Goal: Task Accomplishment & Management: Manage account settings

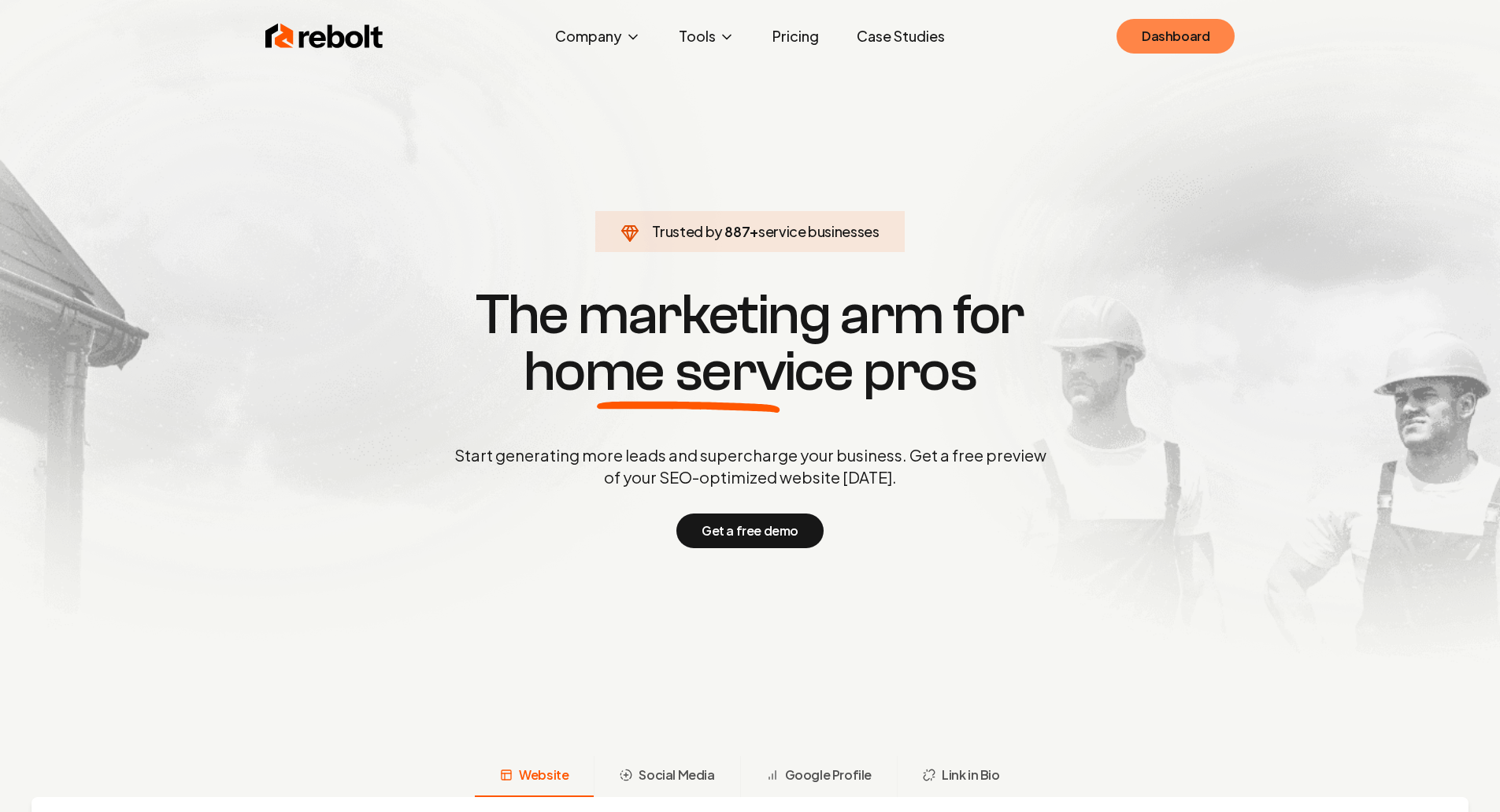
click at [1193, 40] on link "Dashboard" at bounding box center [1175, 36] width 119 height 35
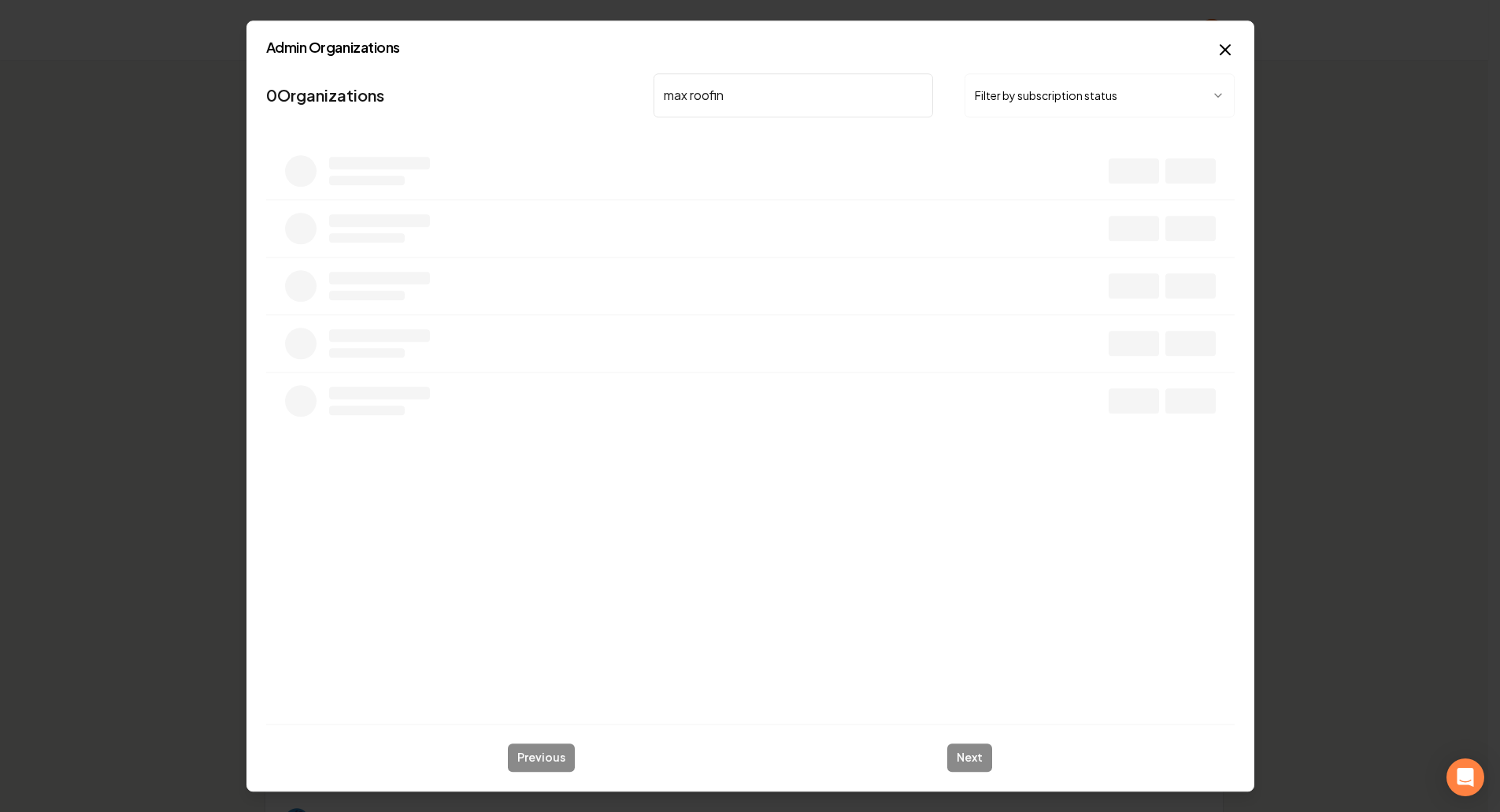
type input "max roofing"
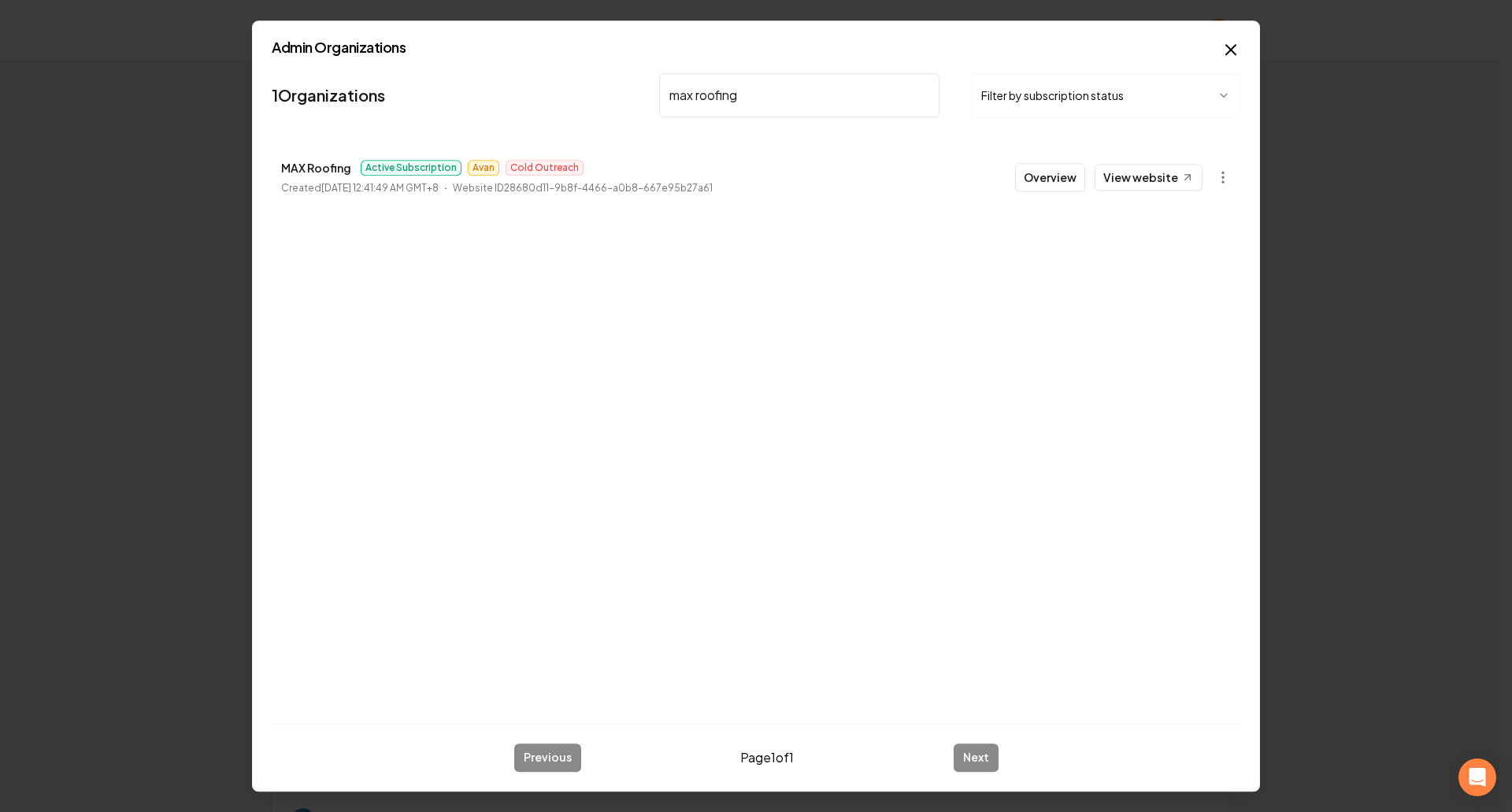
click at [1032, 174] on button "Overview" at bounding box center [1050, 177] width 70 height 28
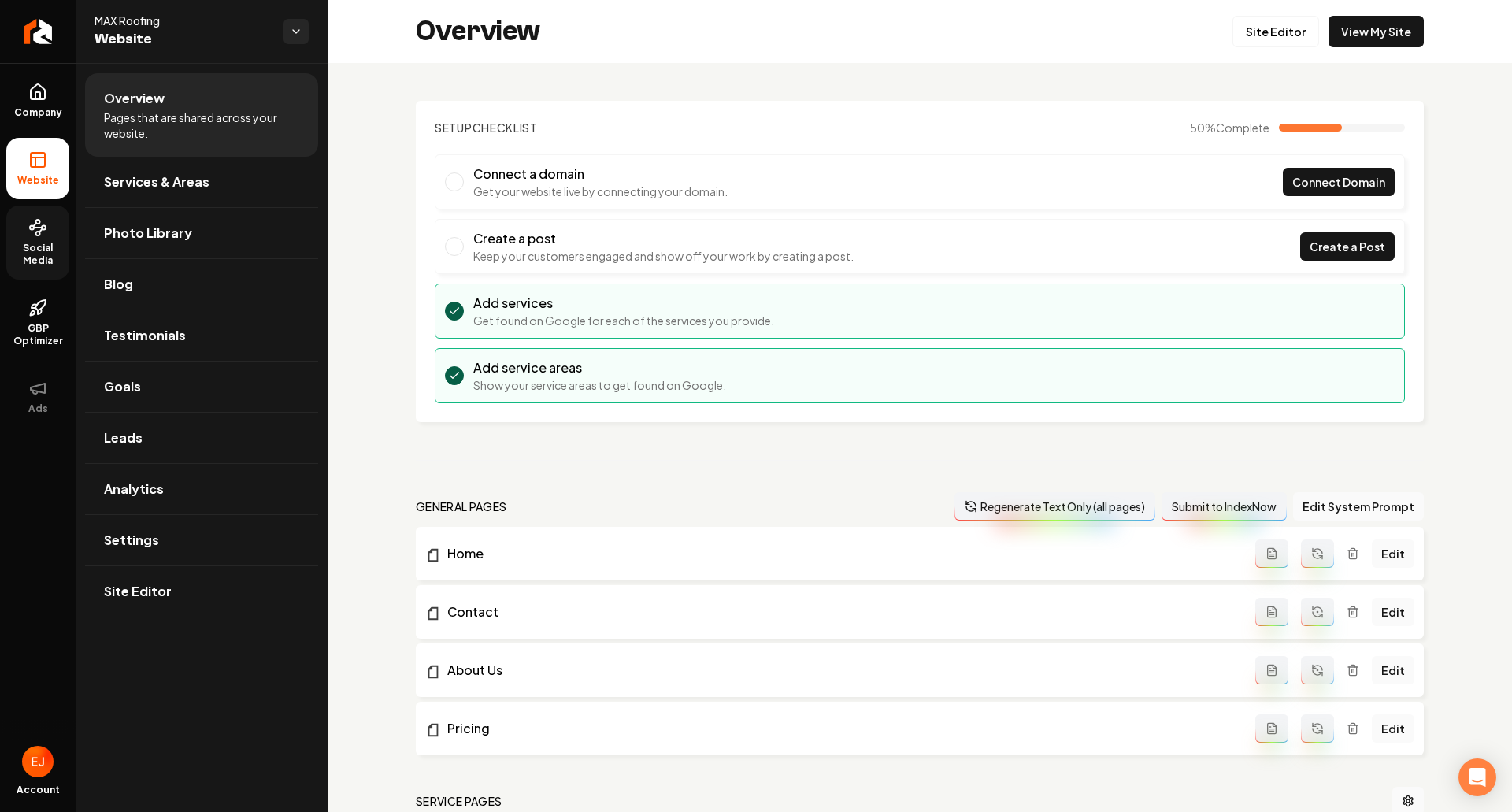
click at [53, 252] on span "Social Media" at bounding box center [37, 254] width 63 height 25
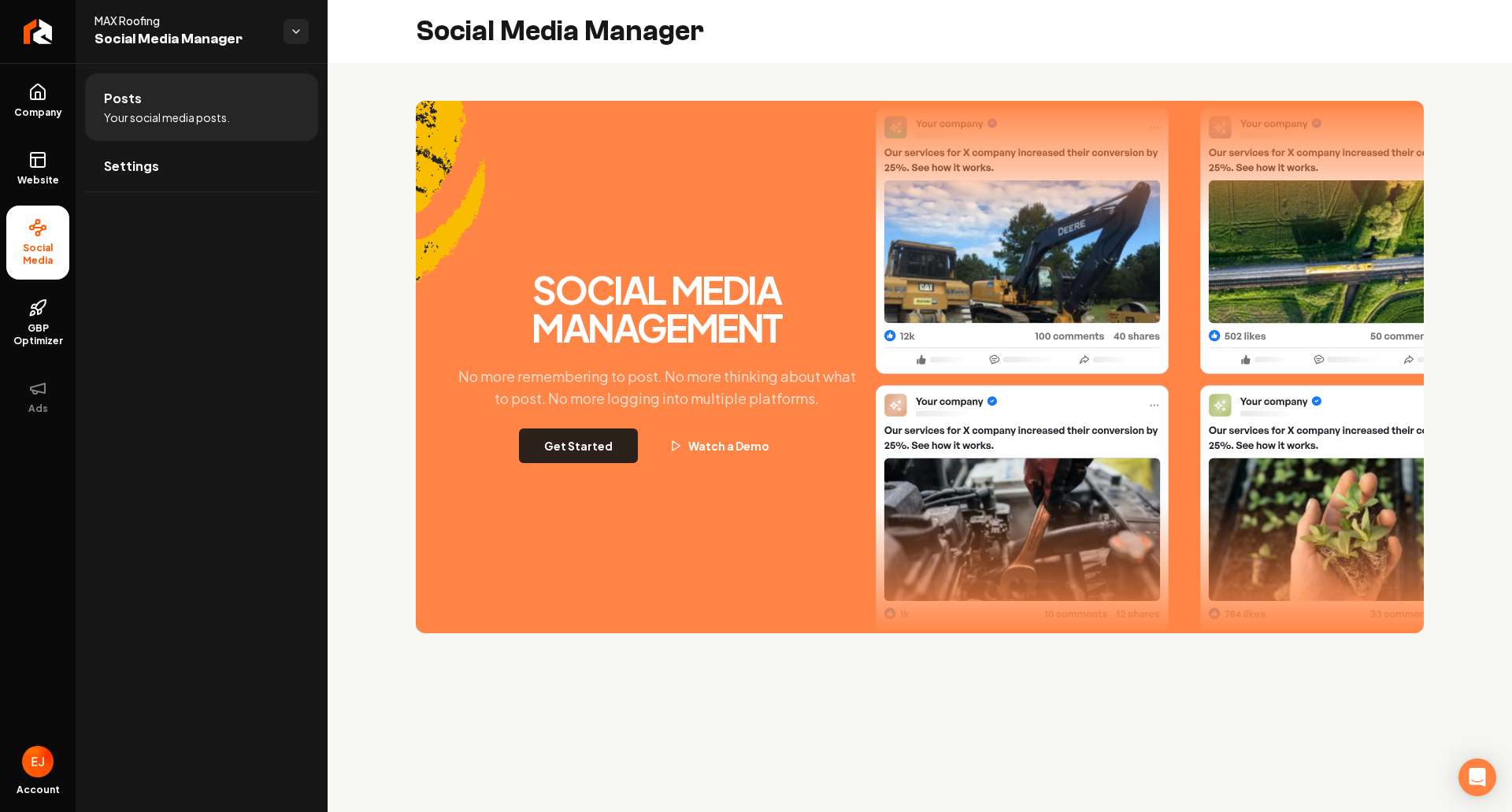
click at [600, 446] on button "Get Started" at bounding box center [578, 445] width 119 height 35
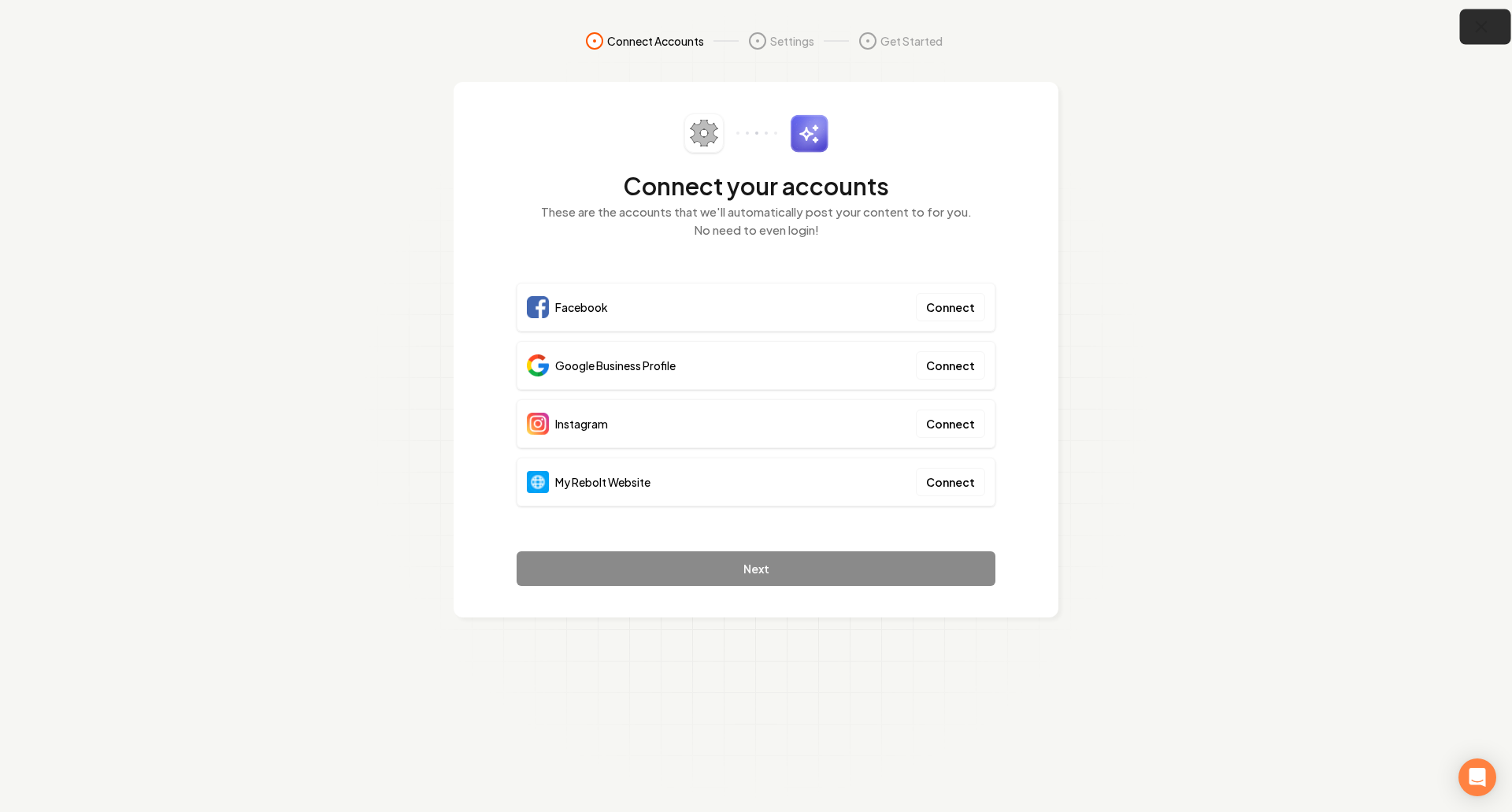
click at [1482, 35] on icon "button" at bounding box center [1482, 27] width 20 height 20
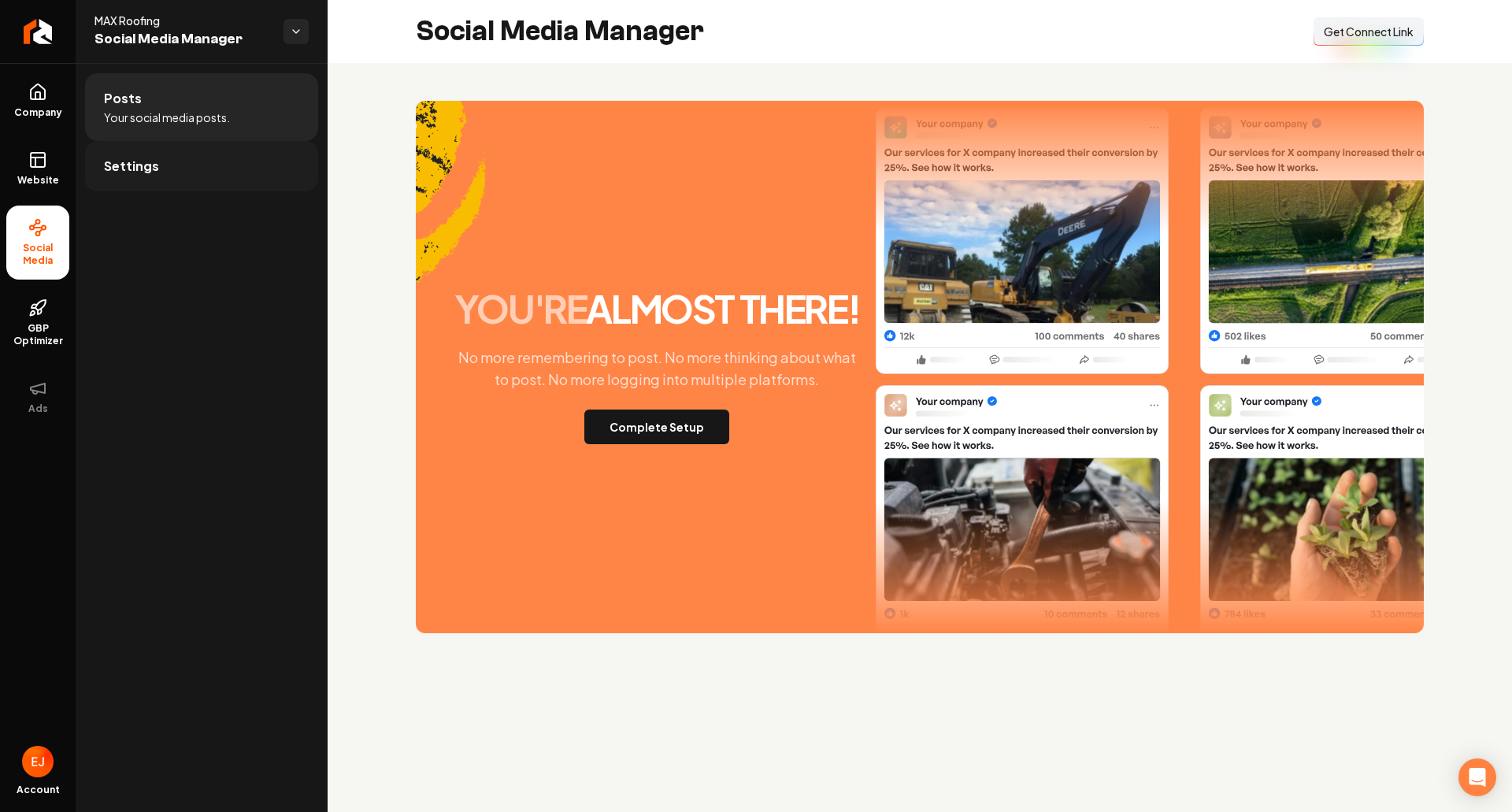
click at [194, 166] on link "Settings" at bounding box center [201, 165] width 233 height 51
click at [179, 114] on link "Posts" at bounding box center [201, 98] width 233 height 51
click at [180, 179] on link "Settings" at bounding box center [201, 165] width 233 height 51
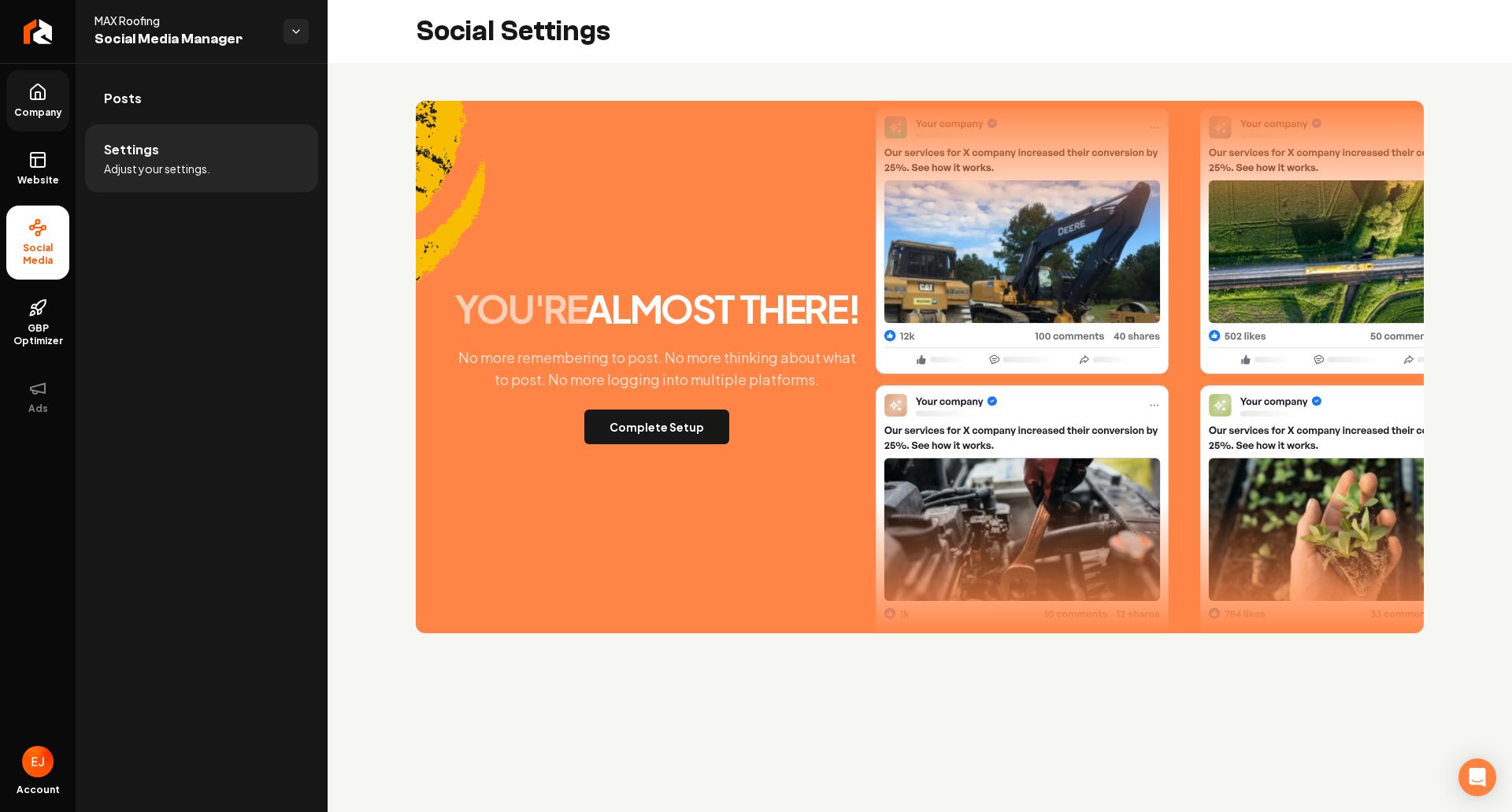
click at [40, 105] on link "Company" at bounding box center [37, 101] width 63 height 62
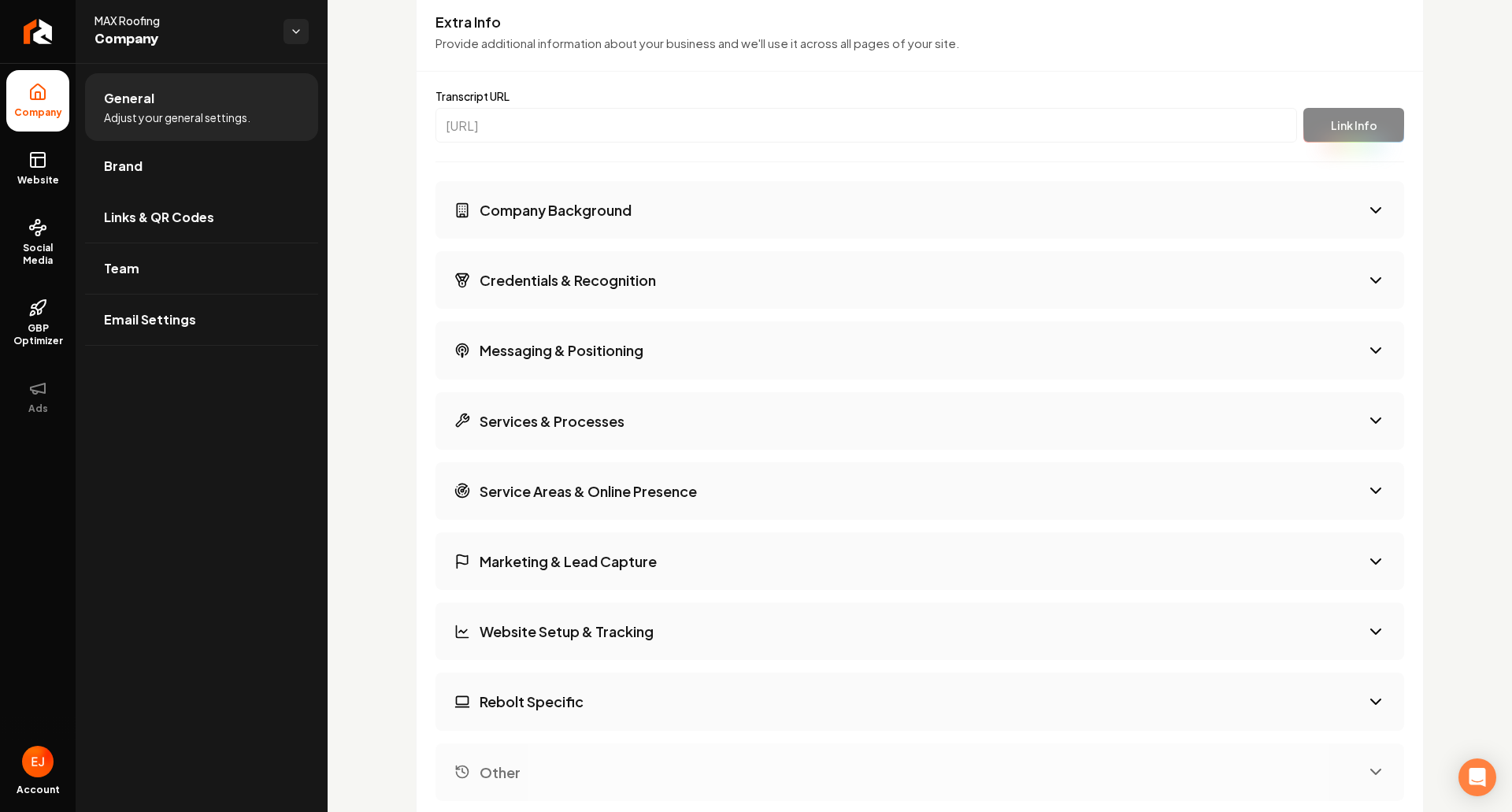
click at [201, 191] on li "Brand" at bounding box center [201, 165] width 233 height 51
click at [196, 179] on link "Brand" at bounding box center [201, 165] width 233 height 51
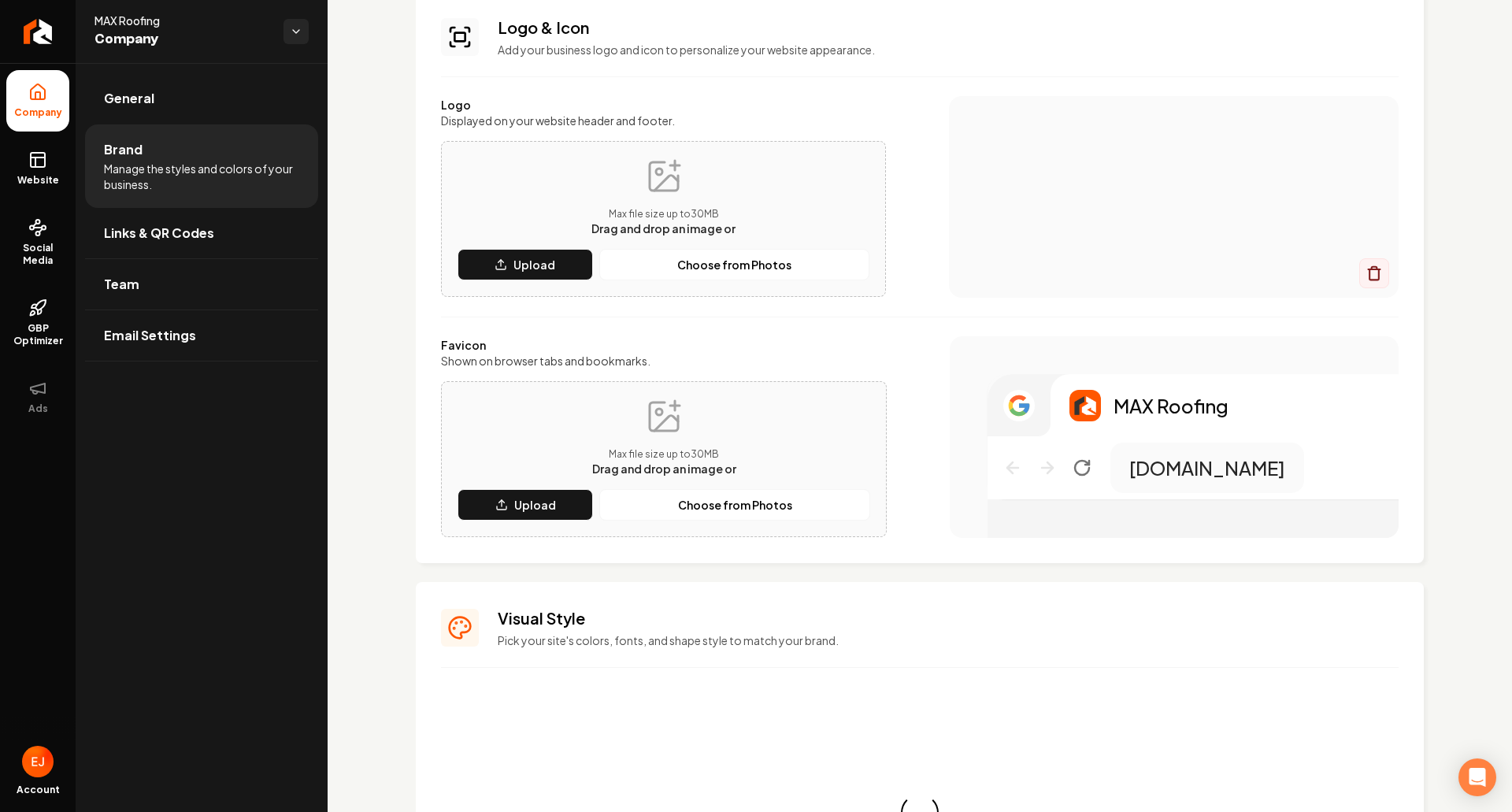
scroll to position [1008, 0]
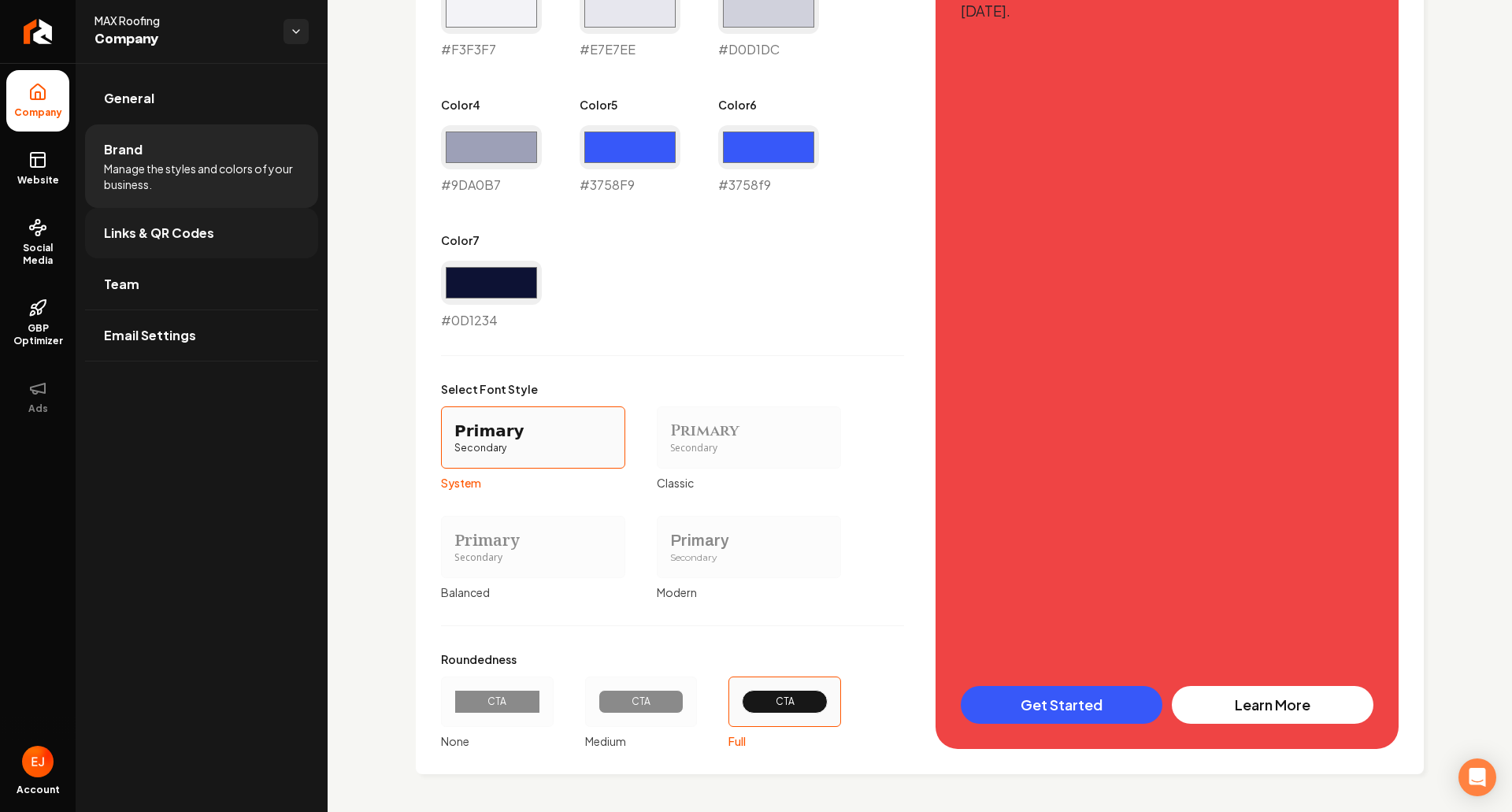
click at [185, 226] on span "Links & QR Codes" at bounding box center [158, 232] width 111 height 19
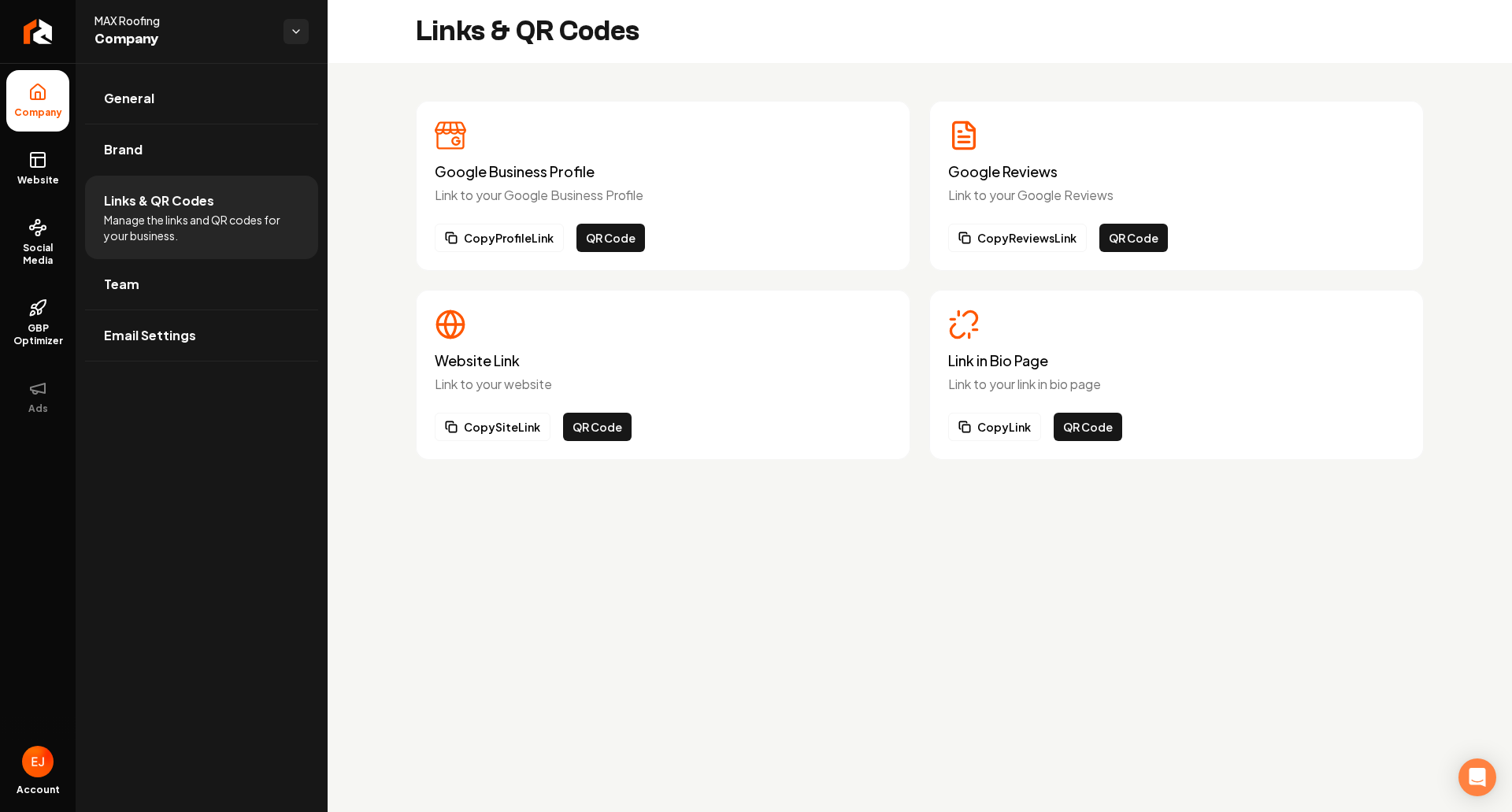
click at [52, 201] on ul "Company Website Social Media GBP Optimizer Ads" at bounding box center [38, 248] width 76 height 371
click at [40, 172] on link "Website" at bounding box center [37, 168] width 63 height 62
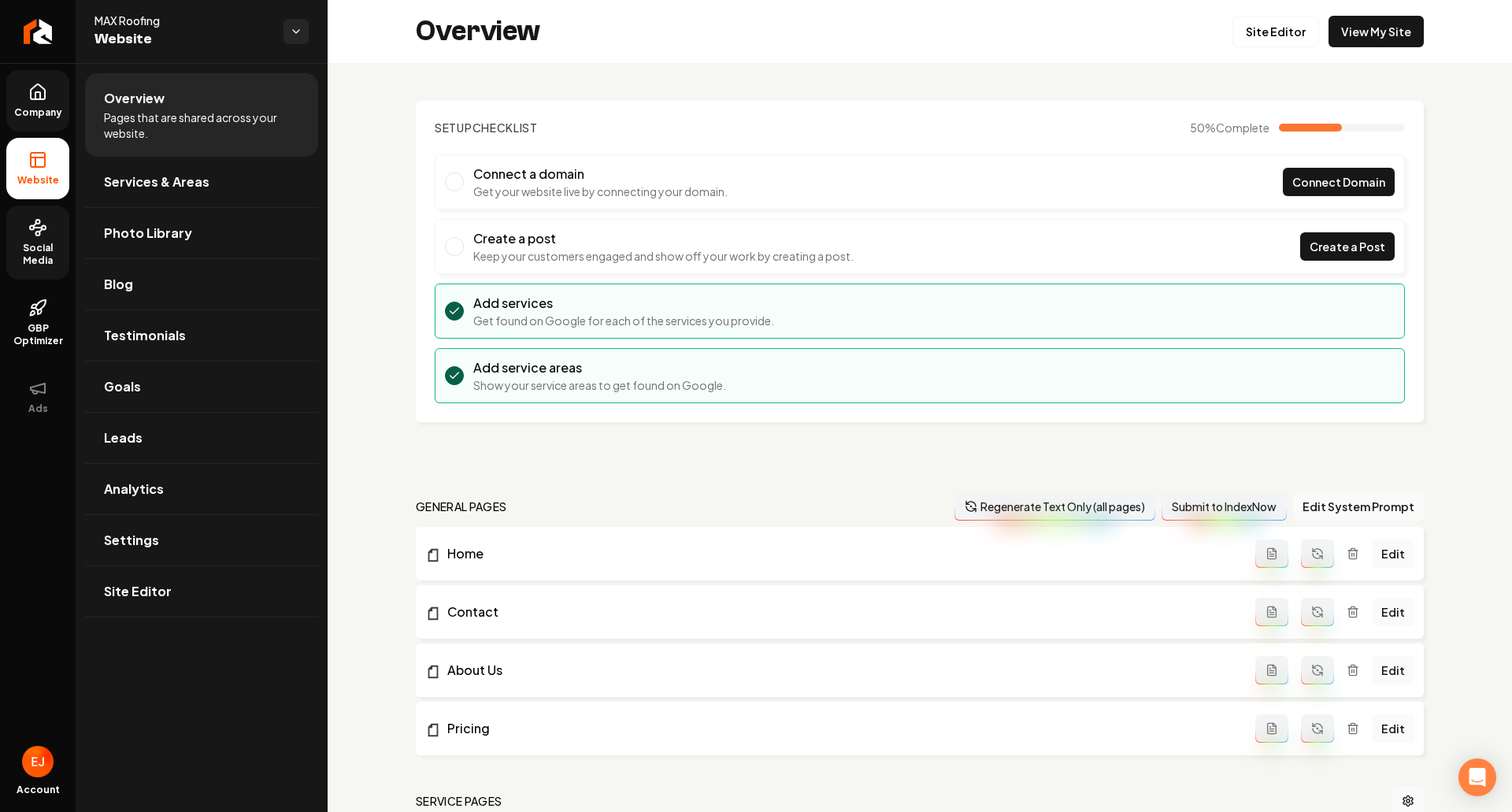
click at [51, 239] on link "Social Media" at bounding box center [37, 242] width 63 height 74
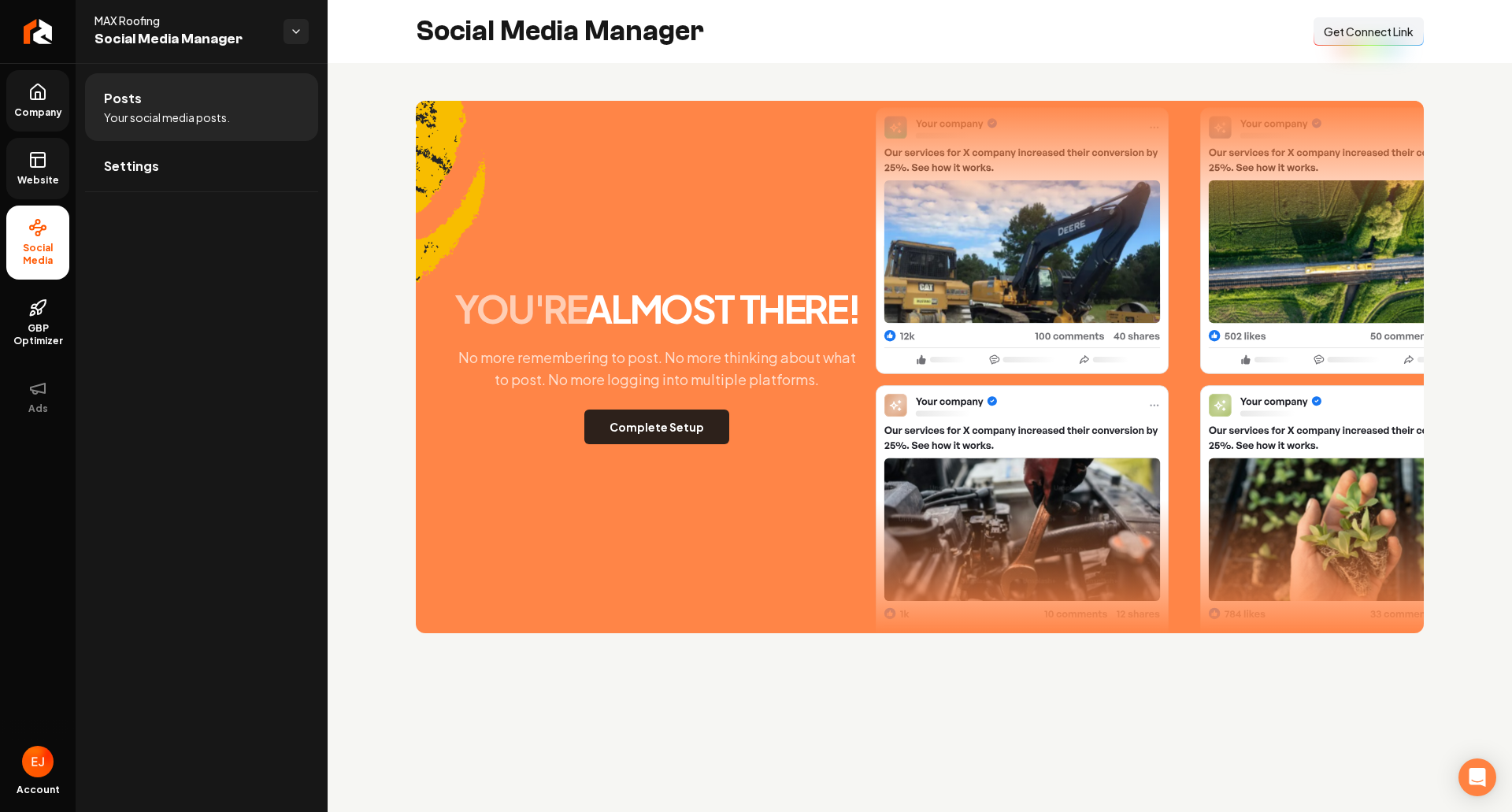
click at [659, 428] on button "Complete Setup" at bounding box center [656, 426] width 145 height 35
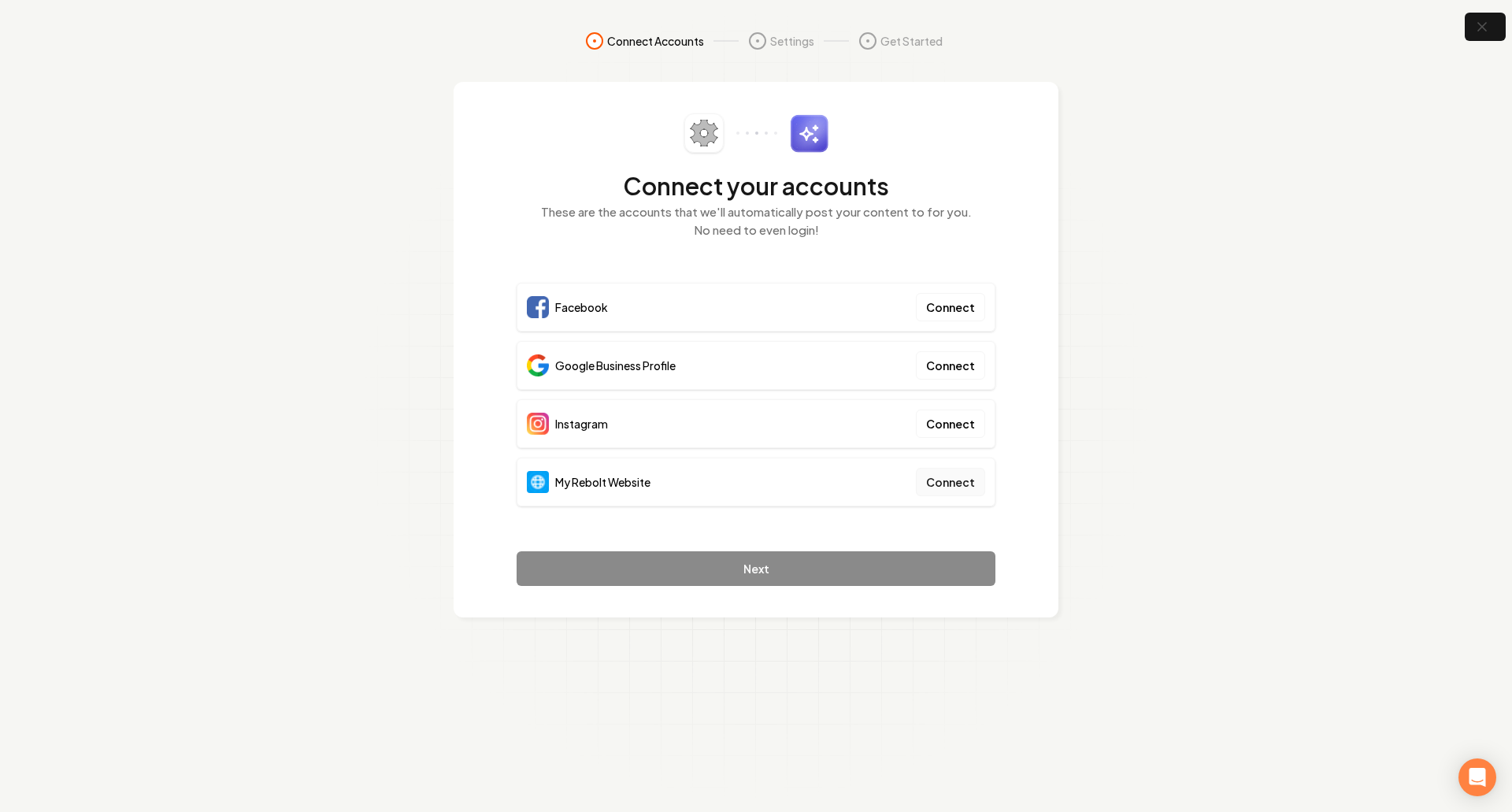
click at [951, 485] on button "Connect" at bounding box center [951, 481] width 70 height 28
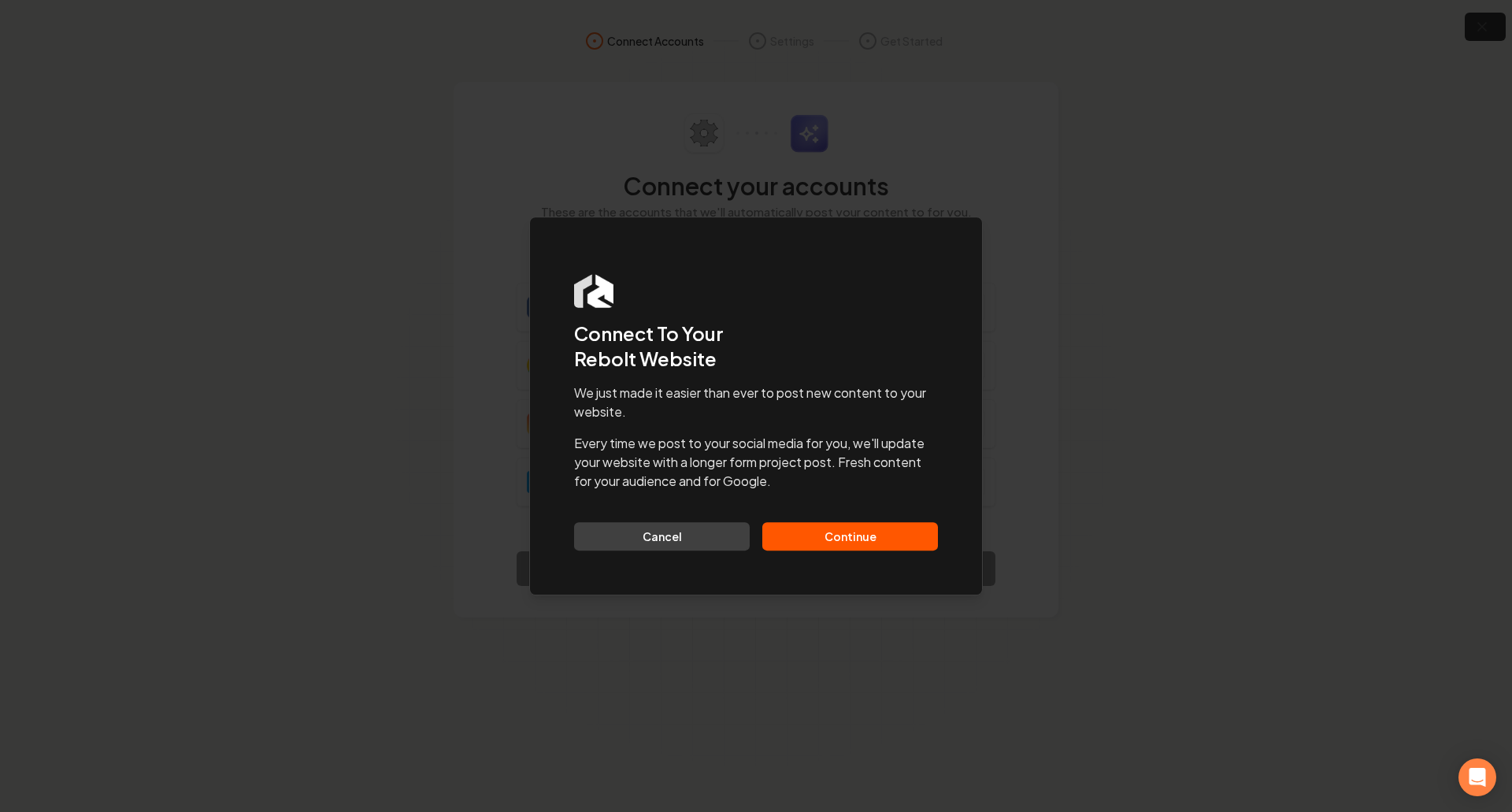
click at [926, 544] on button "Continue" at bounding box center [850, 536] width 175 height 28
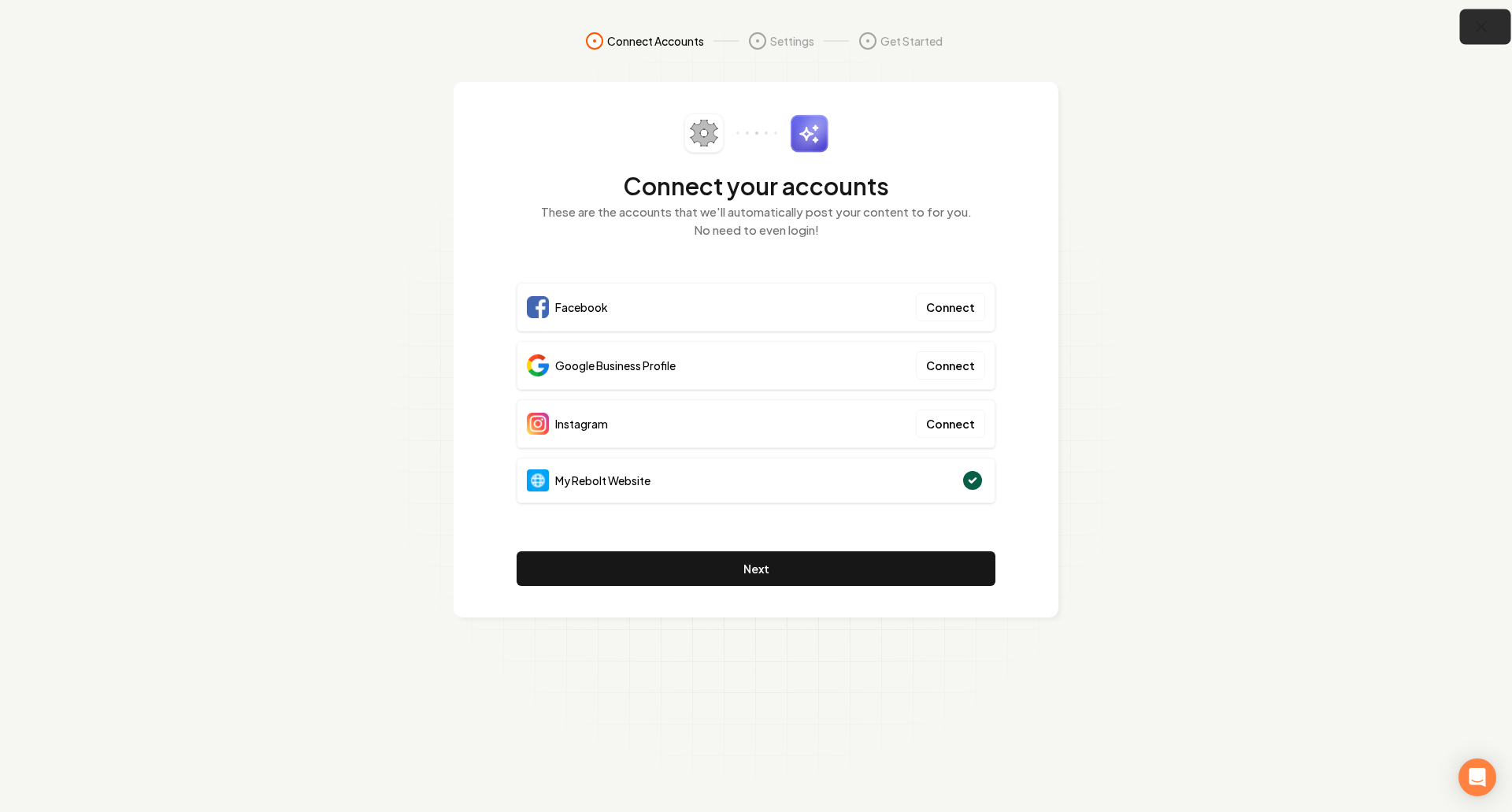
click at [1478, 26] on icon "button" at bounding box center [1482, 27] width 20 height 20
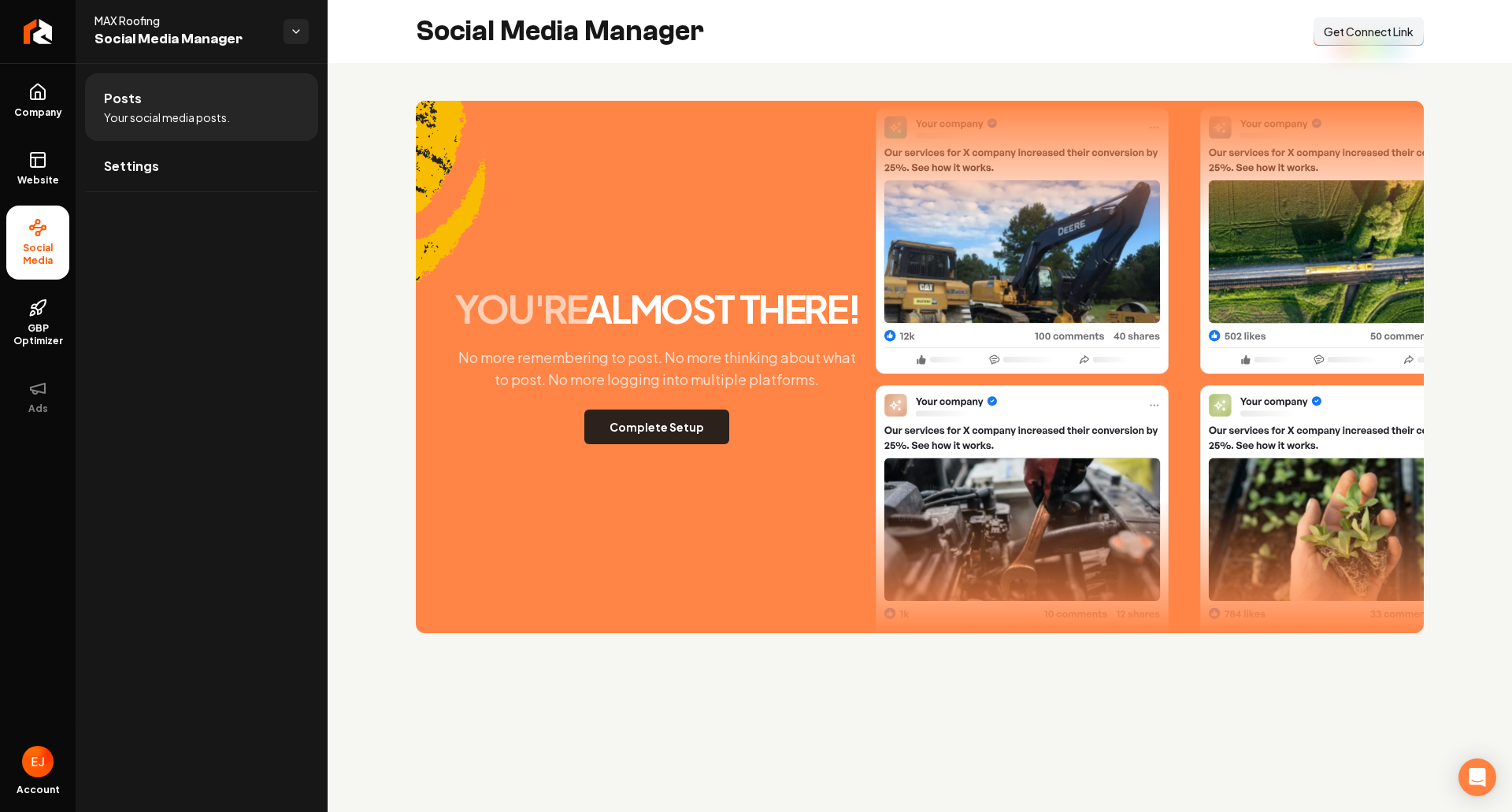
click at [621, 425] on button "Complete Setup" at bounding box center [656, 426] width 145 height 35
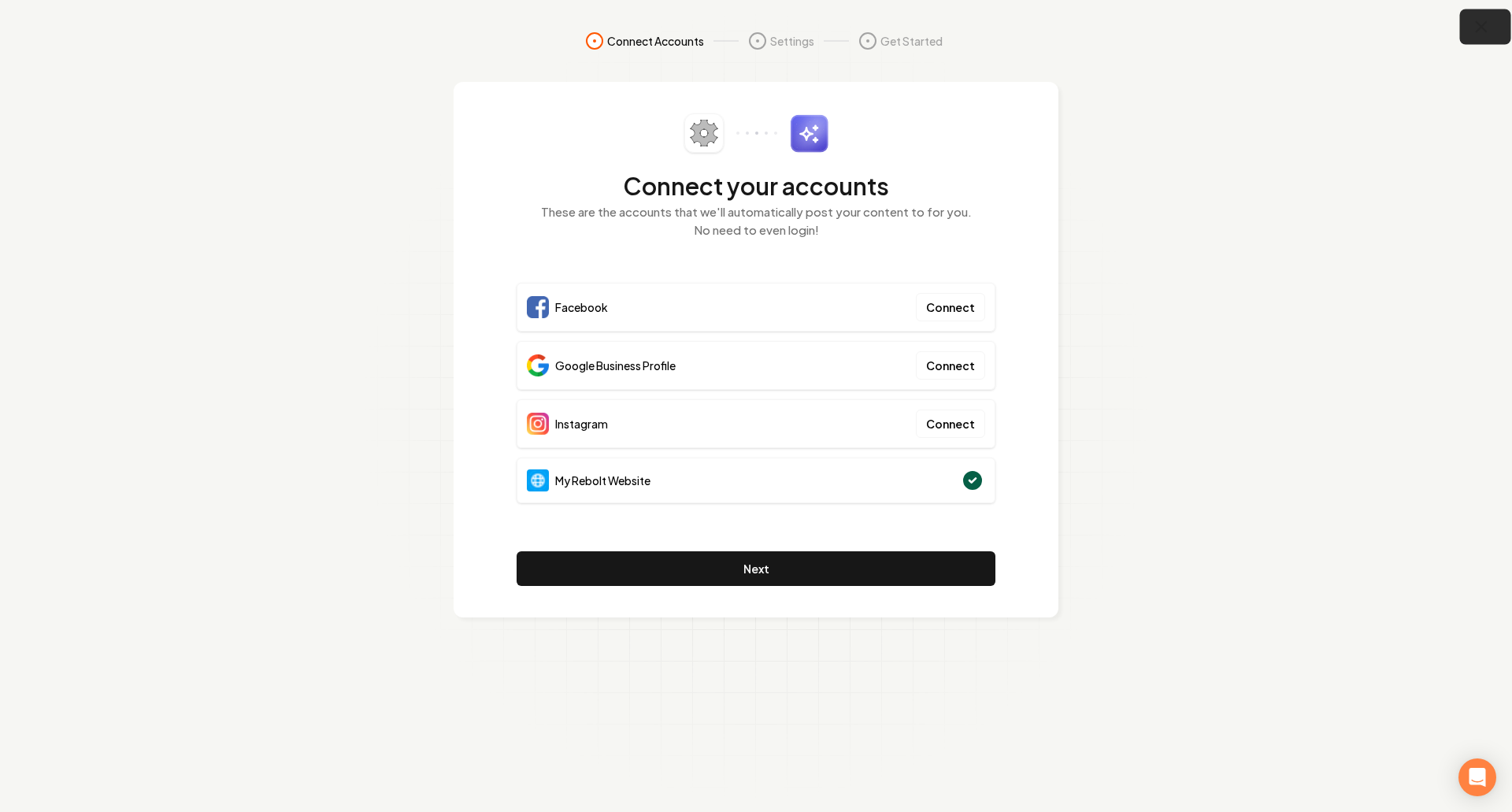
click at [1486, 20] on icon "button" at bounding box center [1482, 27] width 20 height 20
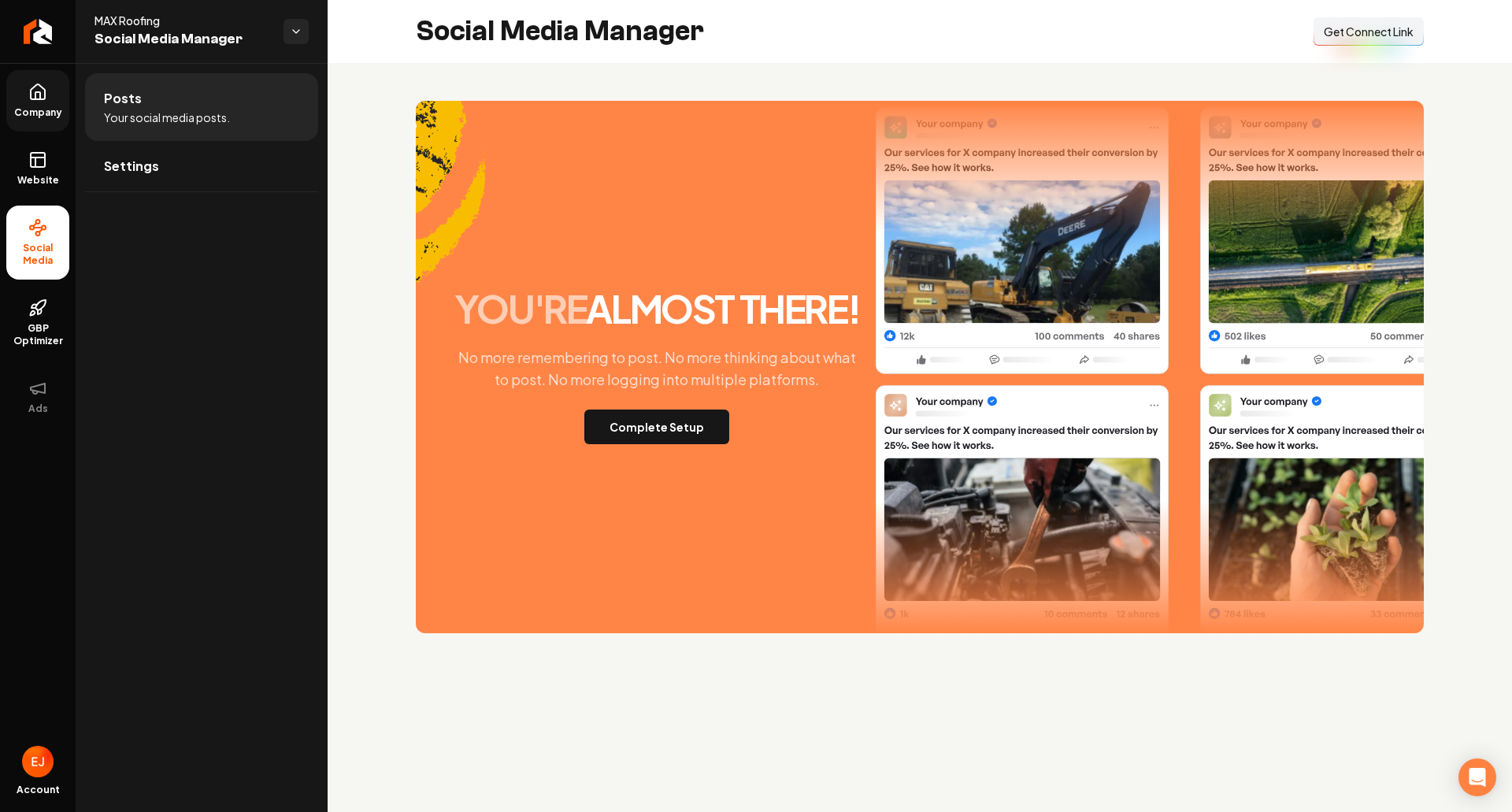
click at [44, 115] on span "Company" at bounding box center [38, 113] width 61 height 13
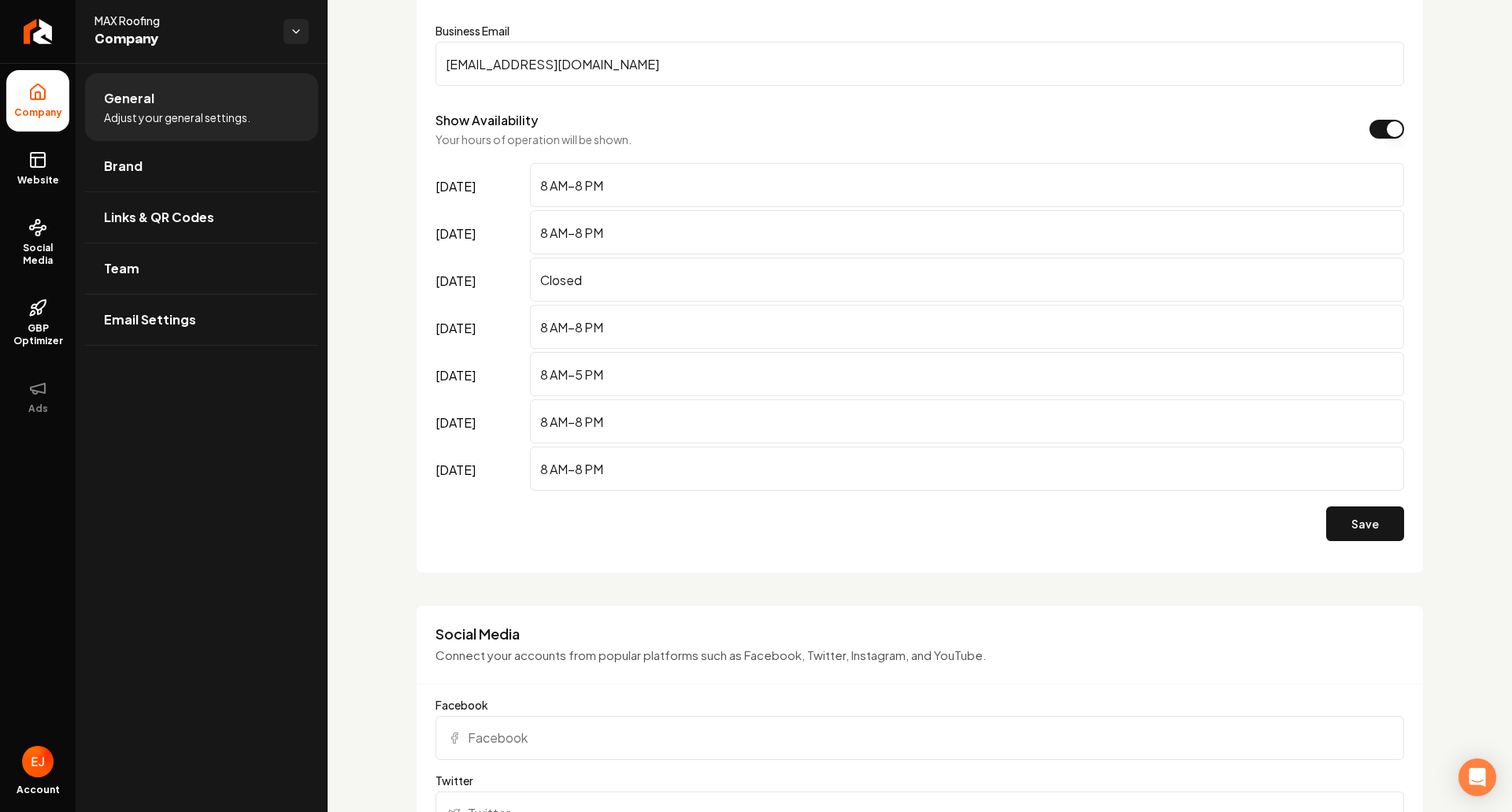
scroll to position [1102, 0]
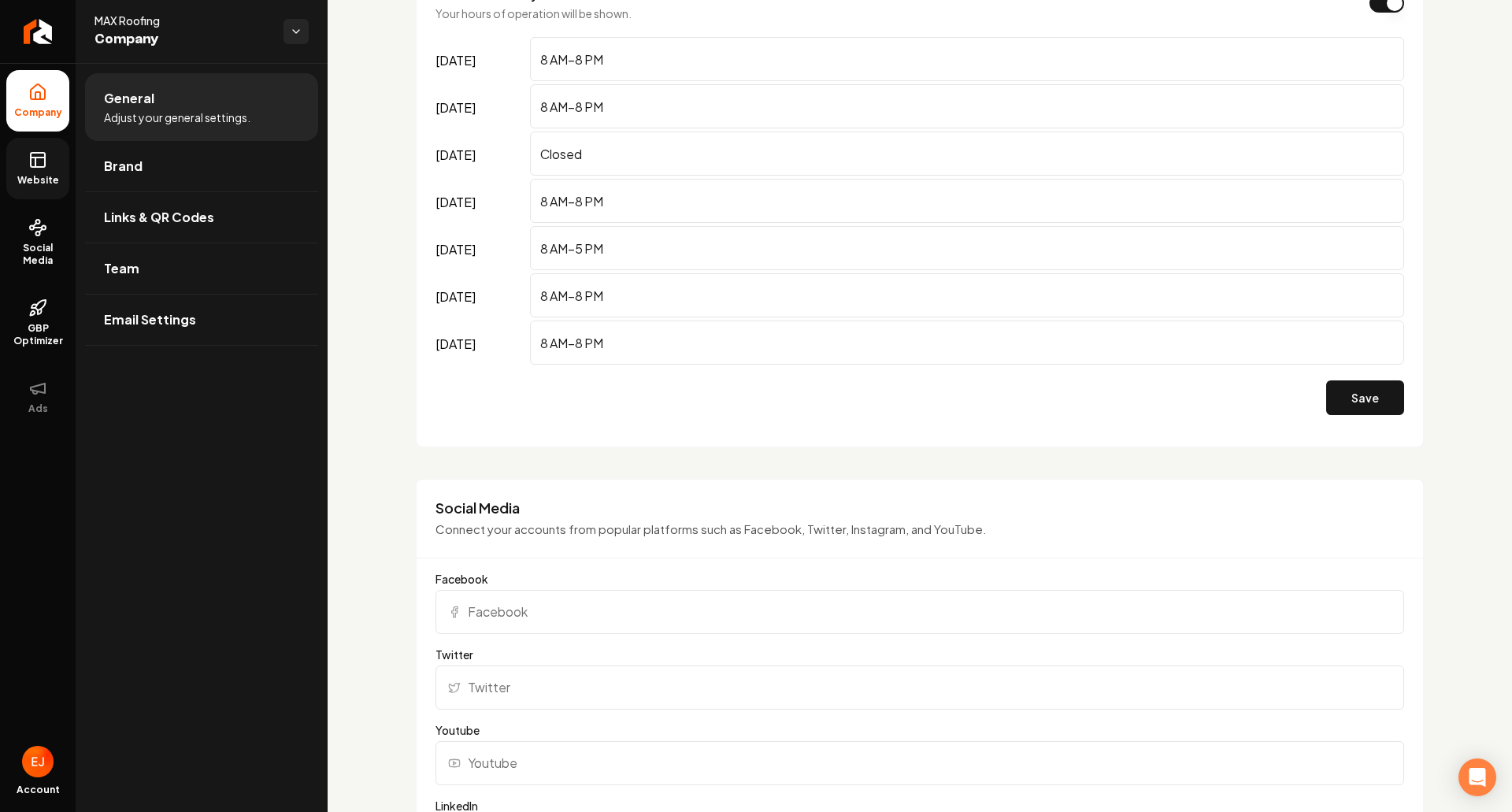
click at [69, 163] on link "Website" at bounding box center [37, 168] width 63 height 62
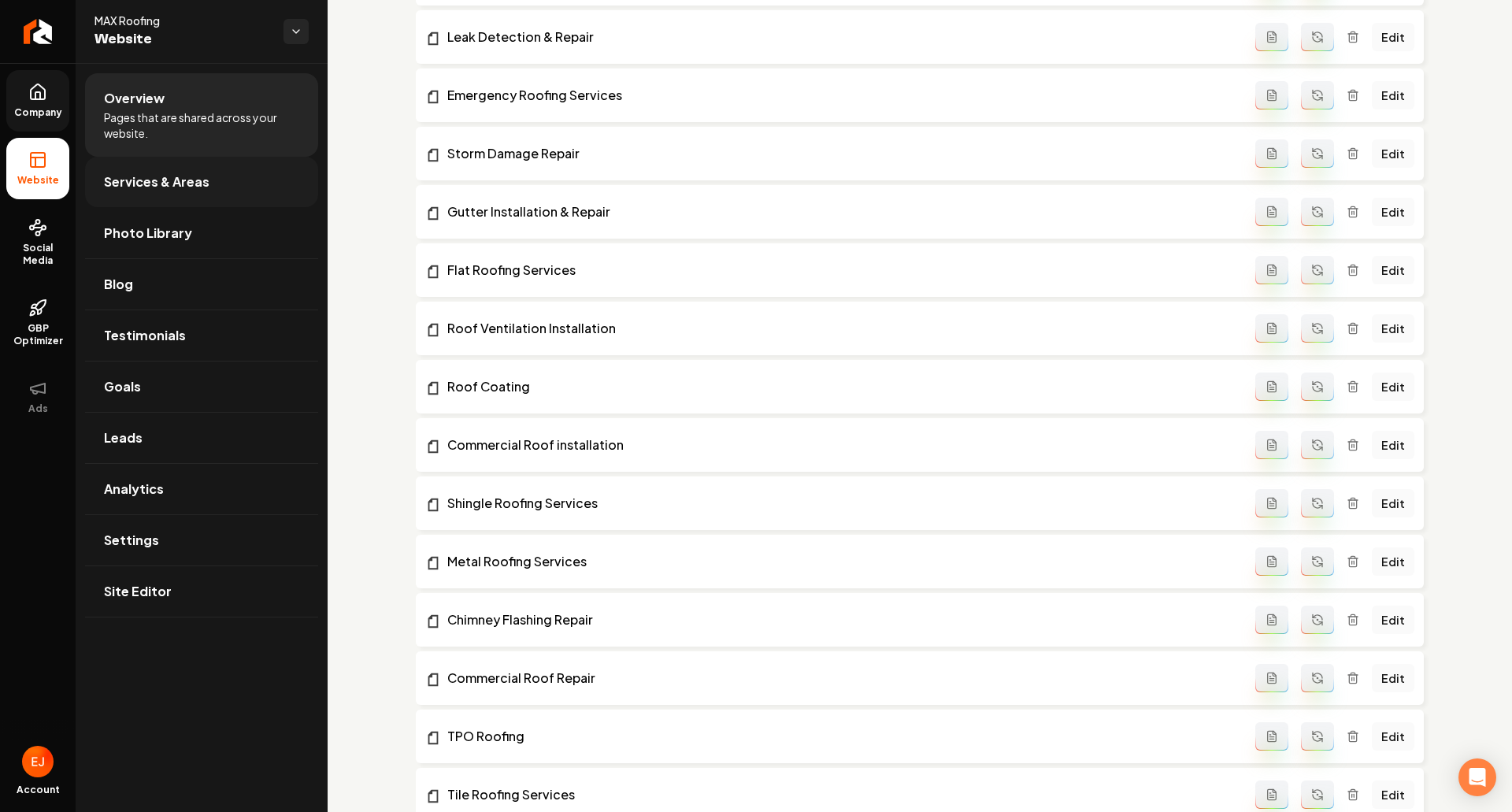
click at [166, 195] on link "Services & Areas" at bounding box center [201, 181] width 233 height 51
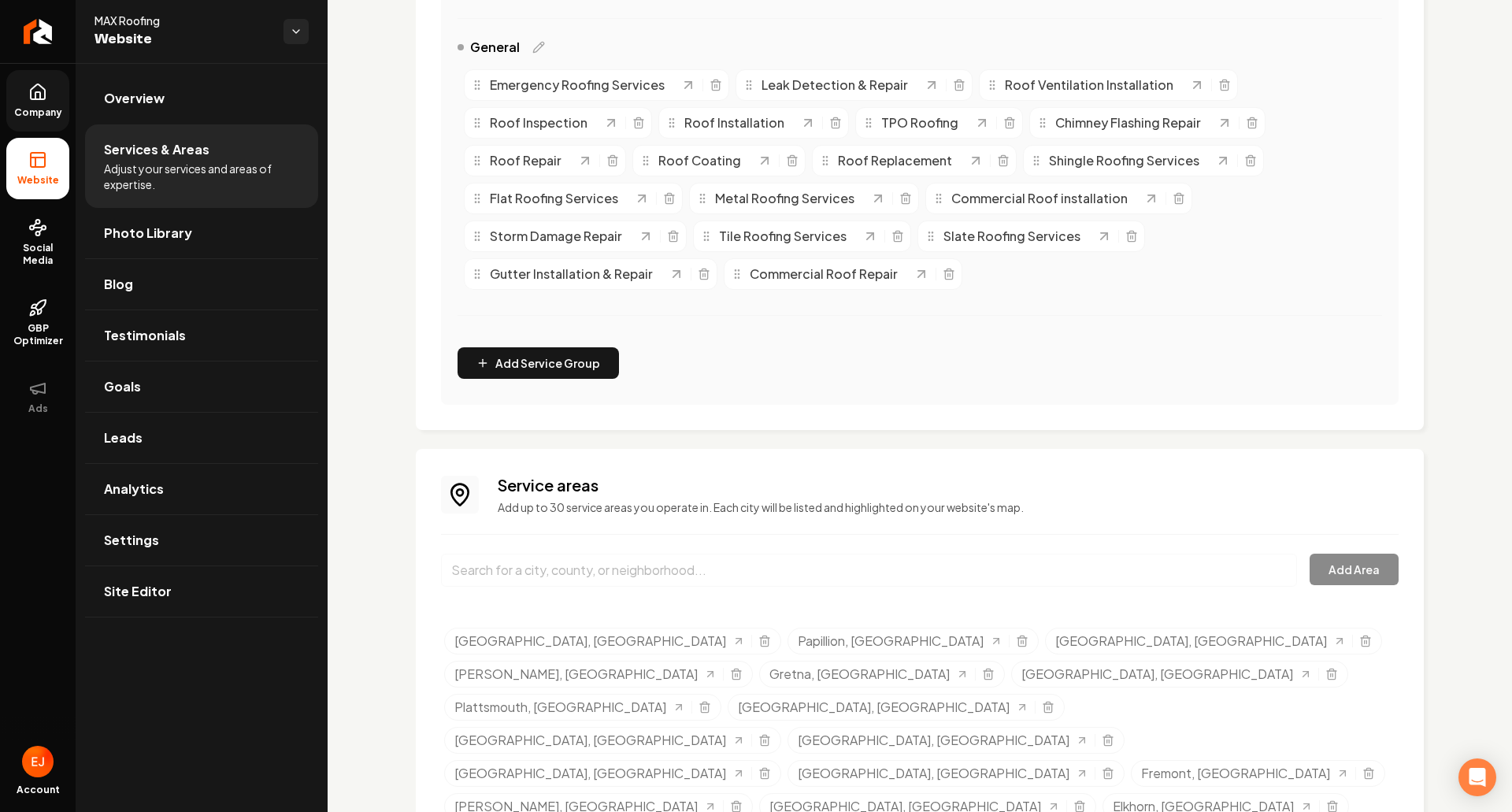
scroll to position [449, 0]
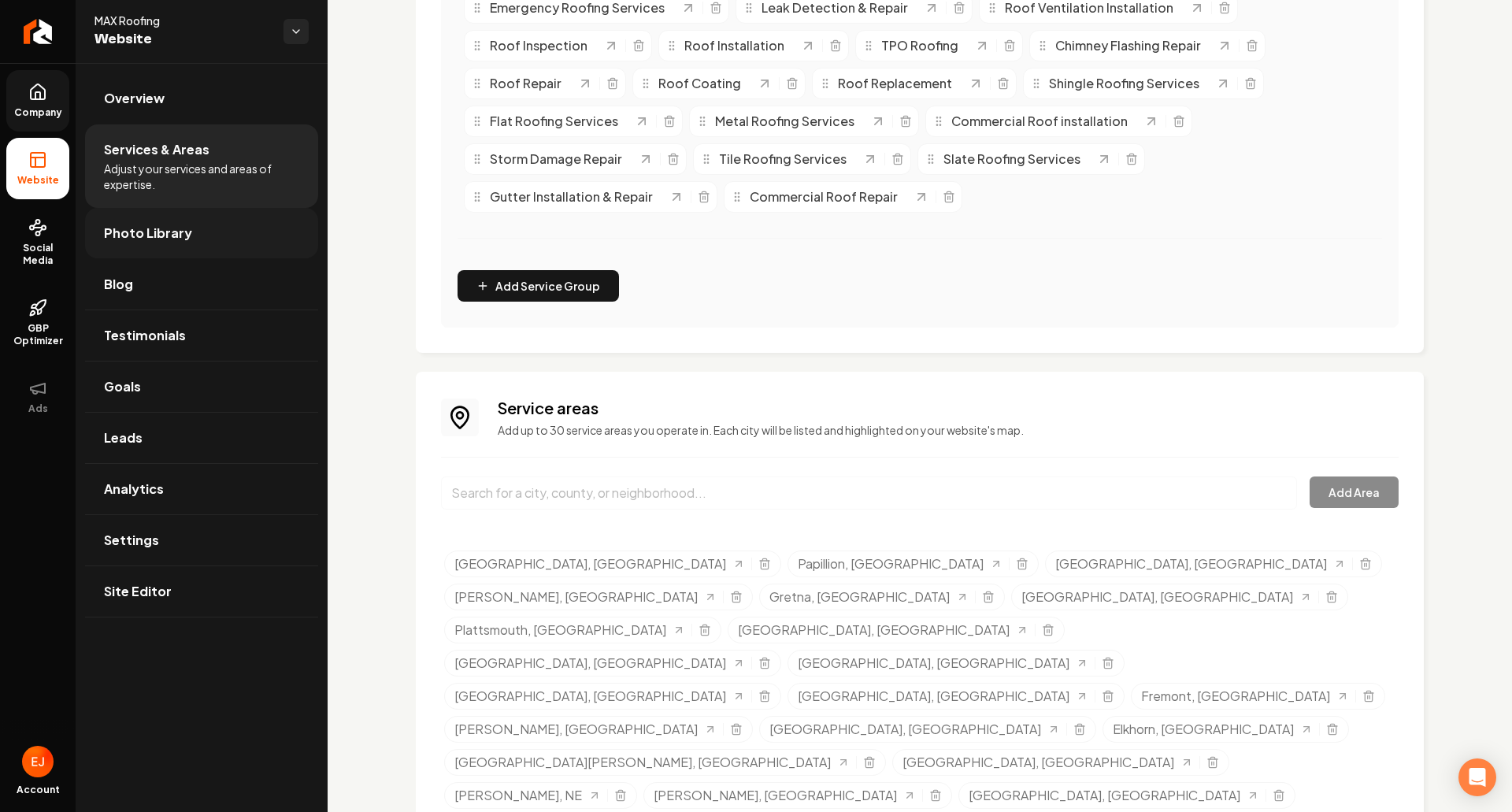
click at [192, 248] on link "Photo Library" at bounding box center [201, 233] width 233 height 51
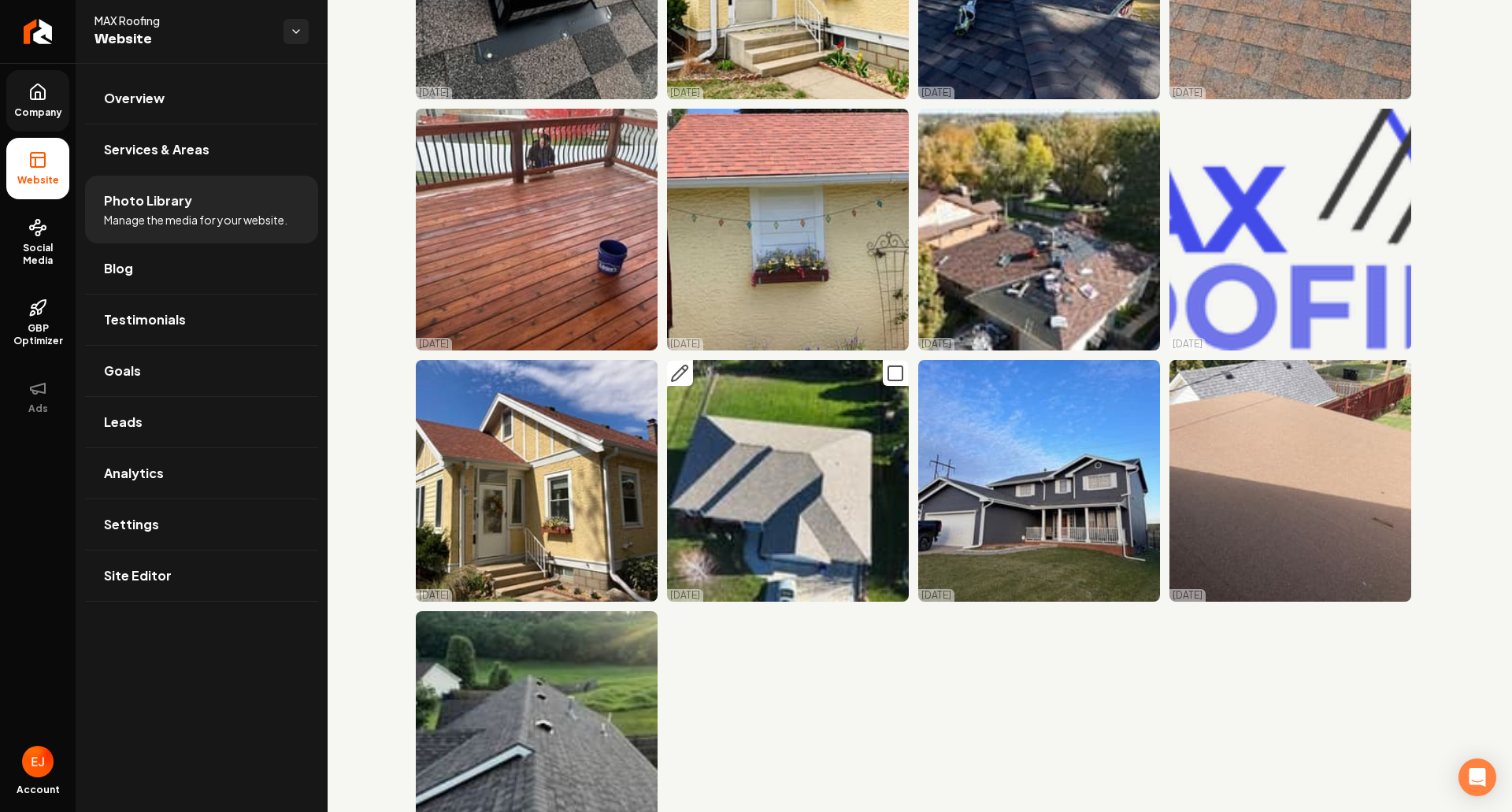
scroll to position [2047, 0]
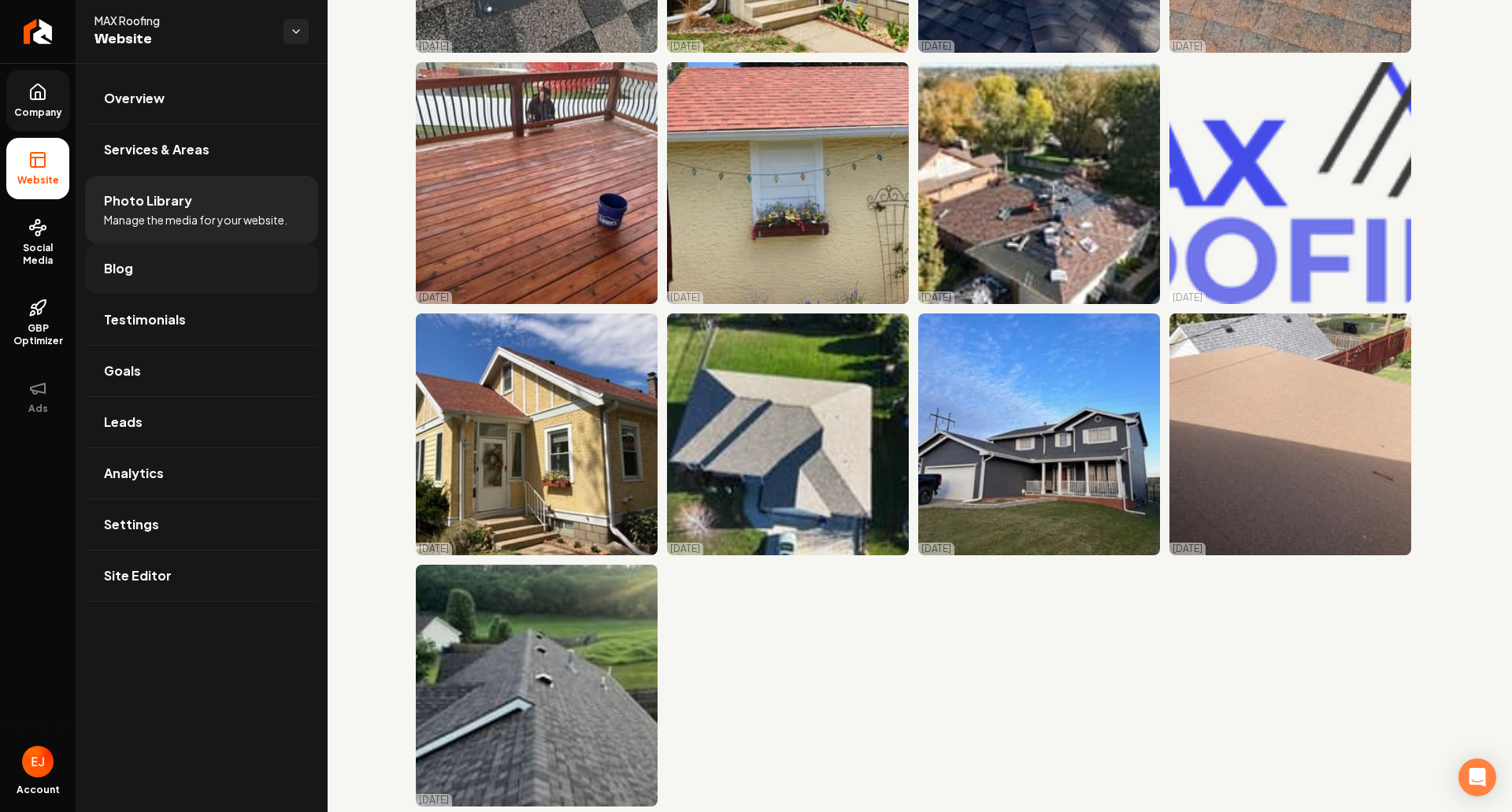
click at [175, 282] on link "Blog" at bounding box center [201, 268] width 233 height 51
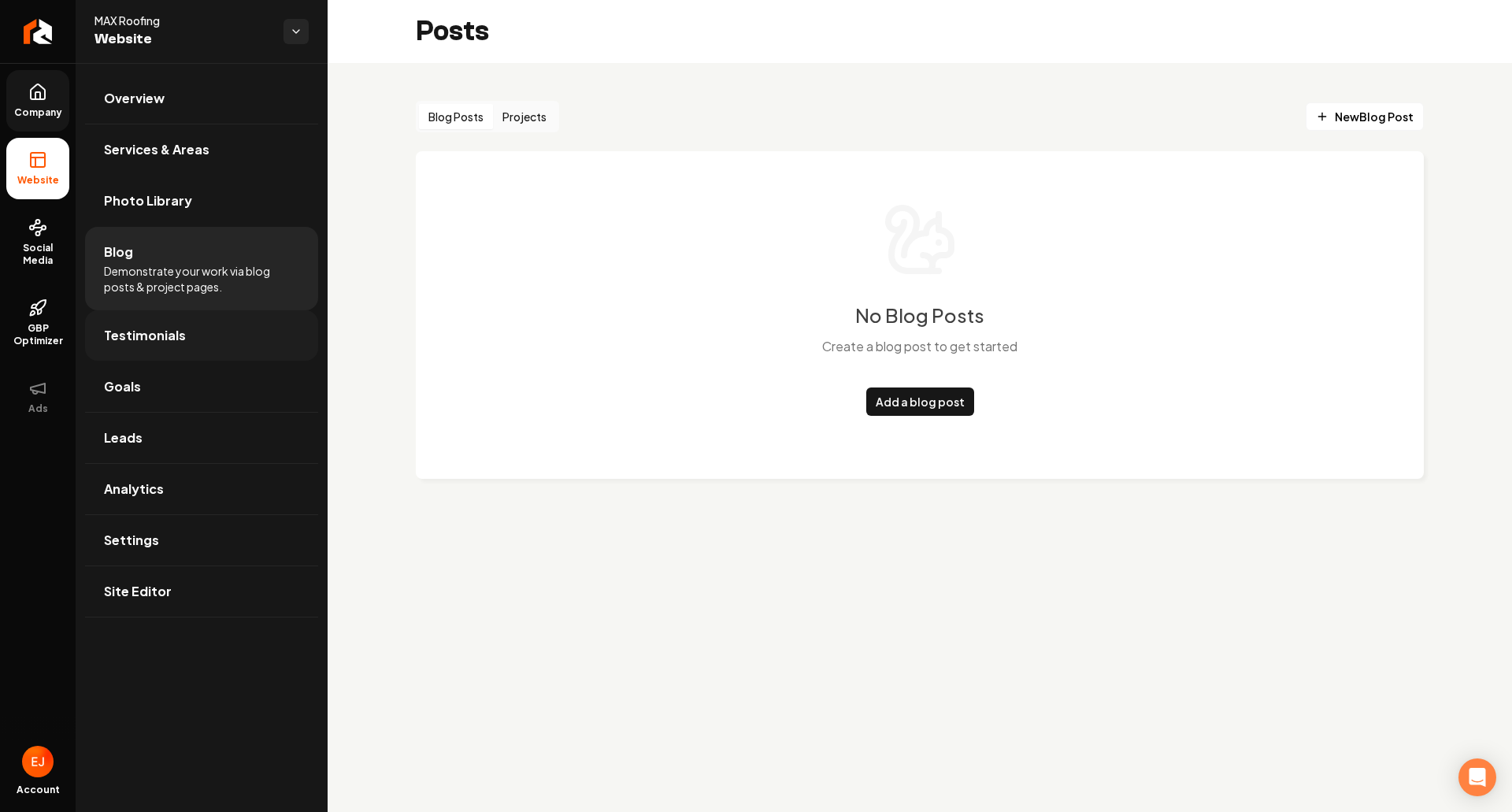
click at [200, 358] on link "Testimonials" at bounding box center [201, 335] width 233 height 51
